Goal: Find contact information: Find contact information

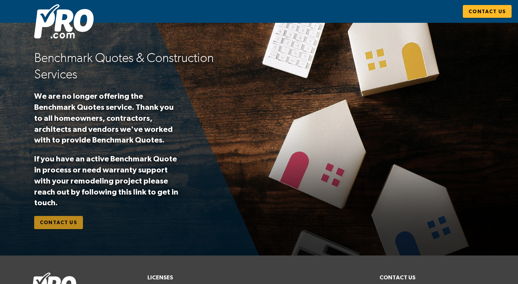
click at [64, 222] on span "Contact Us" at bounding box center [58, 222] width 37 height 9
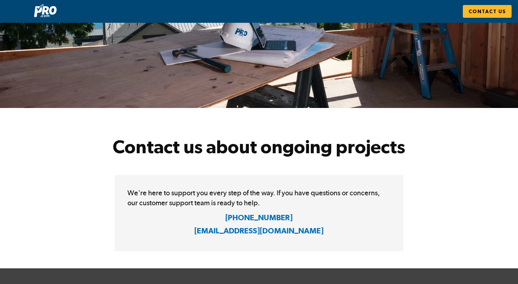
click at [47, 13] on img at bounding box center [45, 10] width 22 height 13
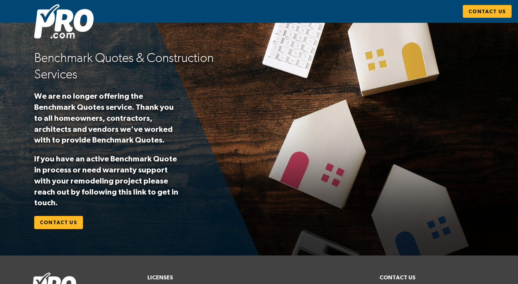
click at [105, 98] on p "We are no longer offering the Benchmark Quotes service. Thank you to all homeow…" at bounding box center [106, 118] width 145 height 55
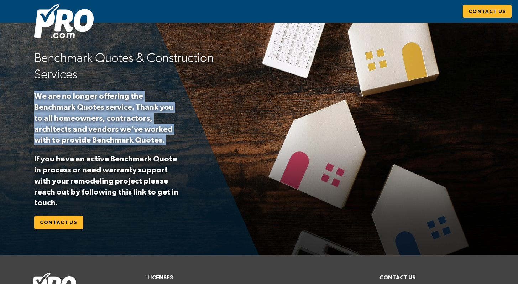
click at [104, 114] on p "We are no longer offering the Benchmark Quotes service. Thank you to all homeow…" at bounding box center [106, 118] width 145 height 55
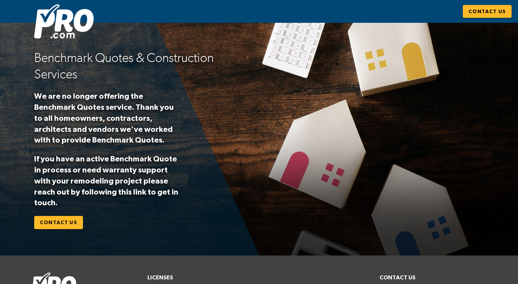
click at [104, 114] on p "We are no longer offering the Benchmark Quotes service. Thank you to all homeow…" at bounding box center [106, 118] width 145 height 55
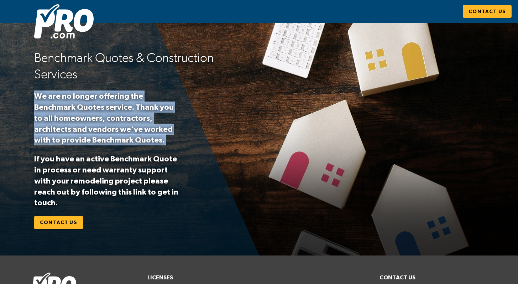
click at [104, 133] on p "We are no longer offering the Benchmark Quotes service. Thank you to all homeow…" at bounding box center [106, 118] width 145 height 55
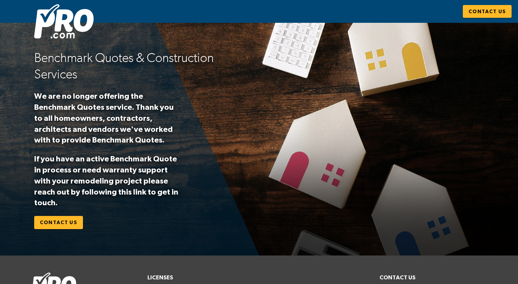
click at [104, 133] on p "We are no longer offering the Benchmark Quotes service. Thank you to all homeow…" at bounding box center [106, 118] width 145 height 55
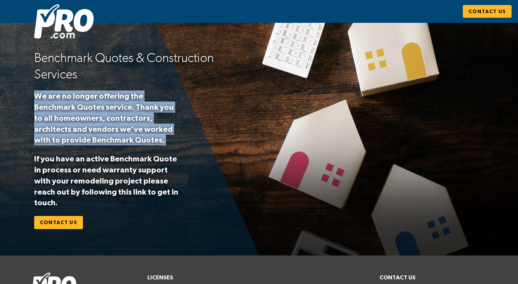
click at [103, 159] on p "If you have an active Benchmark Quote in process or need warranty support with …" at bounding box center [106, 180] width 145 height 55
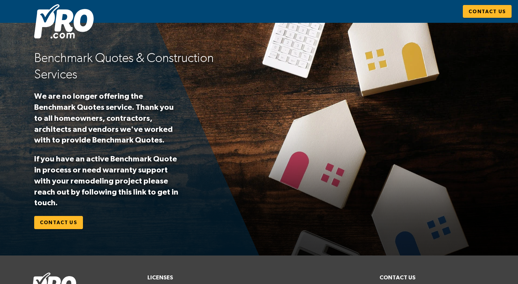
click at [103, 159] on p "If you have an active Benchmark Quote in process or need warranty support with …" at bounding box center [106, 180] width 145 height 55
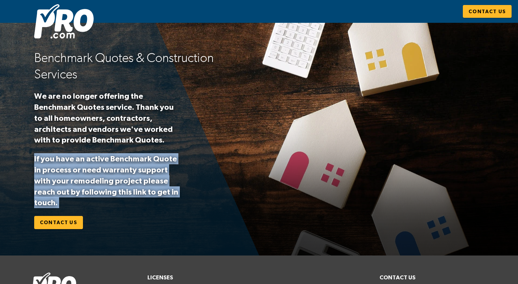
click at [68, 28] on img at bounding box center [64, 21] width 60 height 34
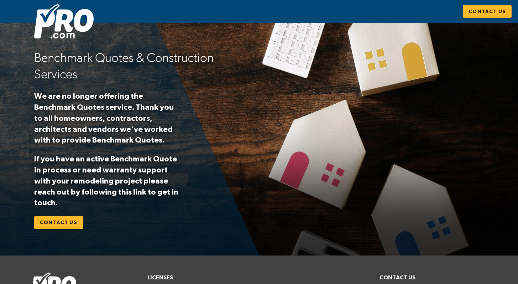
click at [57, 224] on span "Contact Us" at bounding box center [58, 222] width 37 height 9
